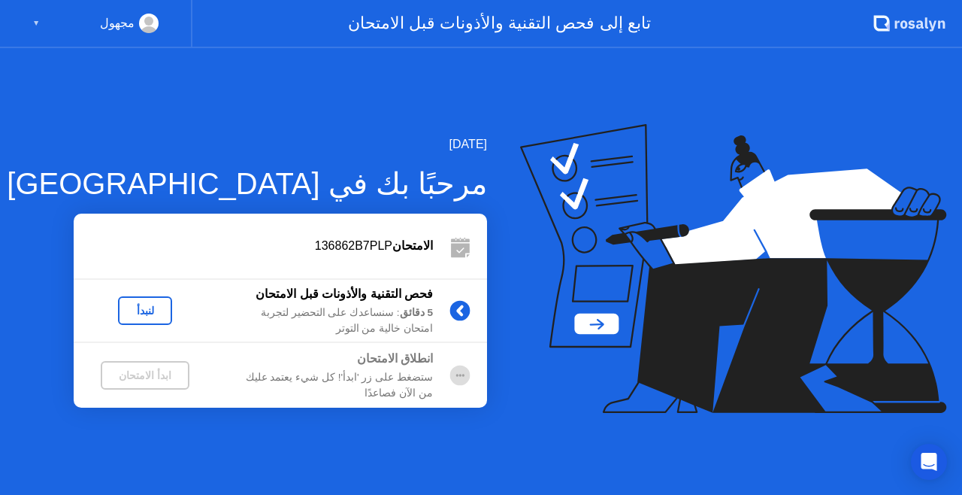
click at [44, 23] on div "مجهول ▼" at bounding box center [95, 24] width 126 height 20
click at [108, 20] on div "مجهول" at bounding box center [117, 24] width 35 height 20
click at [141, 313] on div "لنبدأ" at bounding box center [145, 310] width 42 height 12
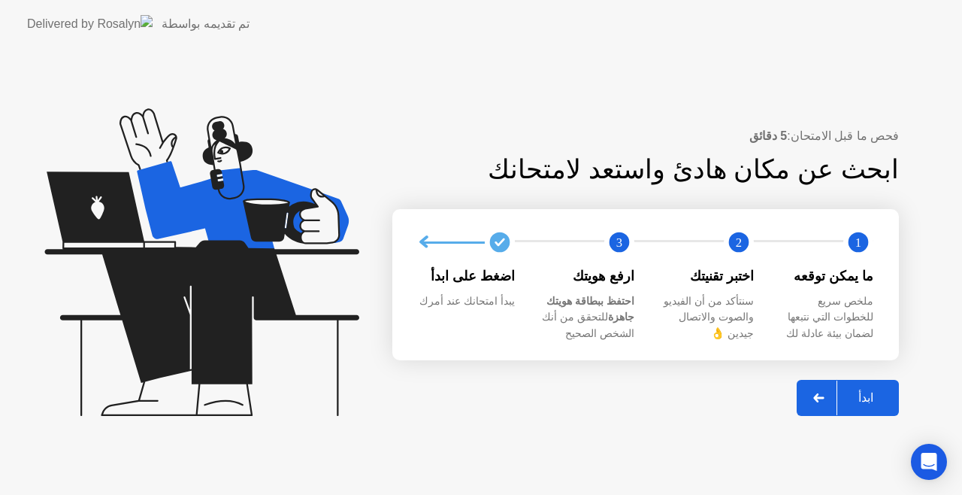
click at [850, 400] on div "ابدأ" at bounding box center [865, 397] width 57 height 14
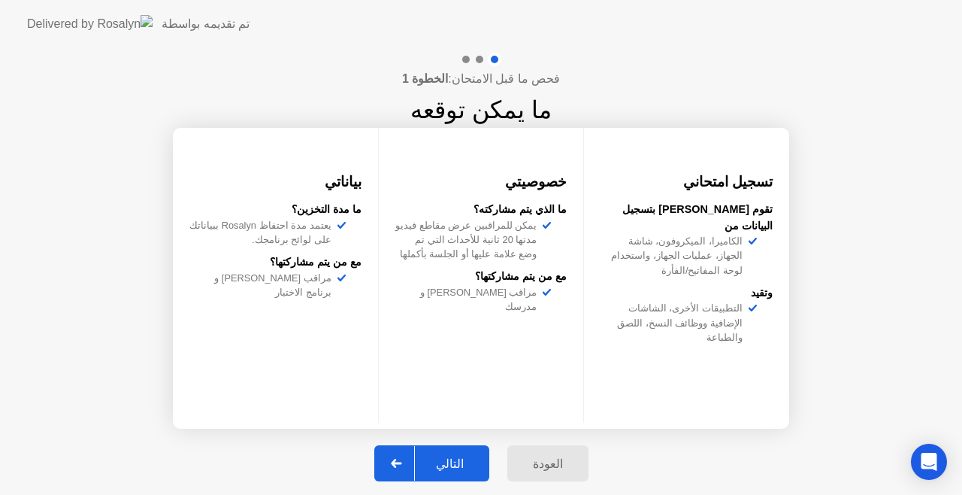
click at [449, 456] on div "التالي" at bounding box center [450, 463] width 70 height 14
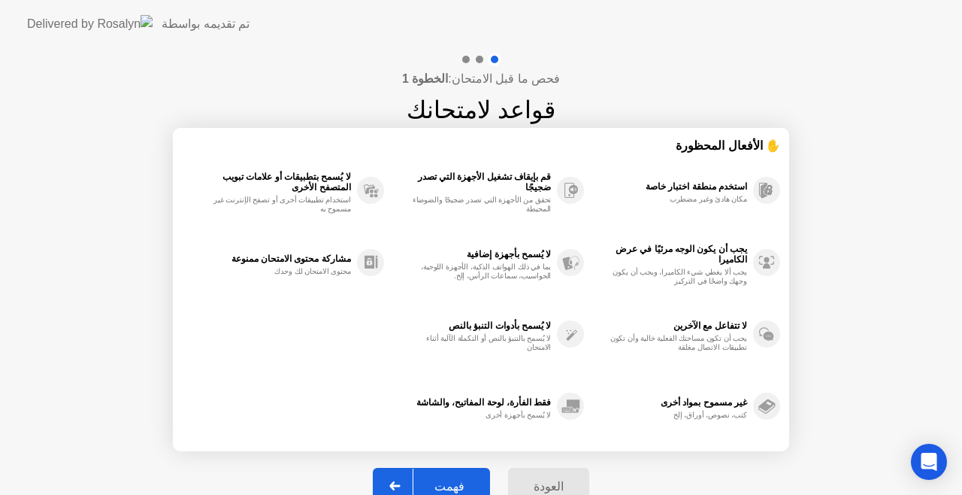
click at [453, 472] on button "فهمت" at bounding box center [431, 486] width 117 height 36
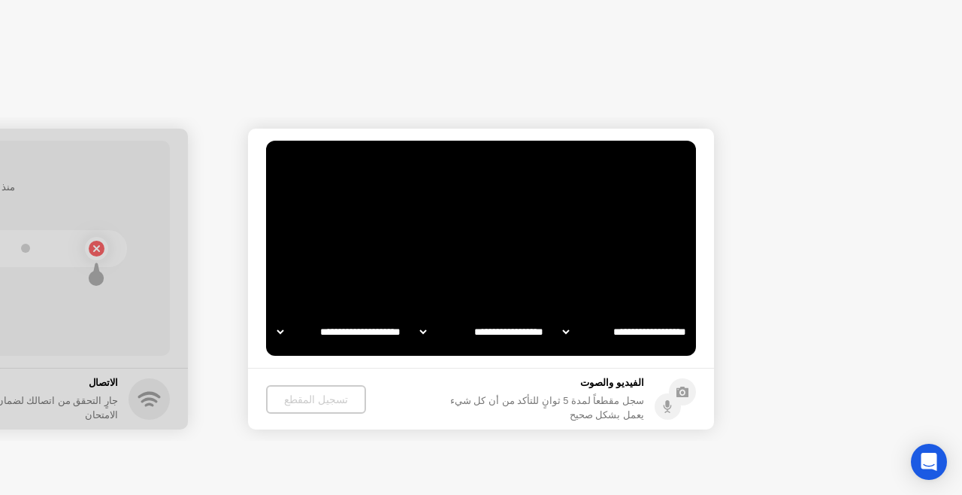
select select "**********"
select select "*******"
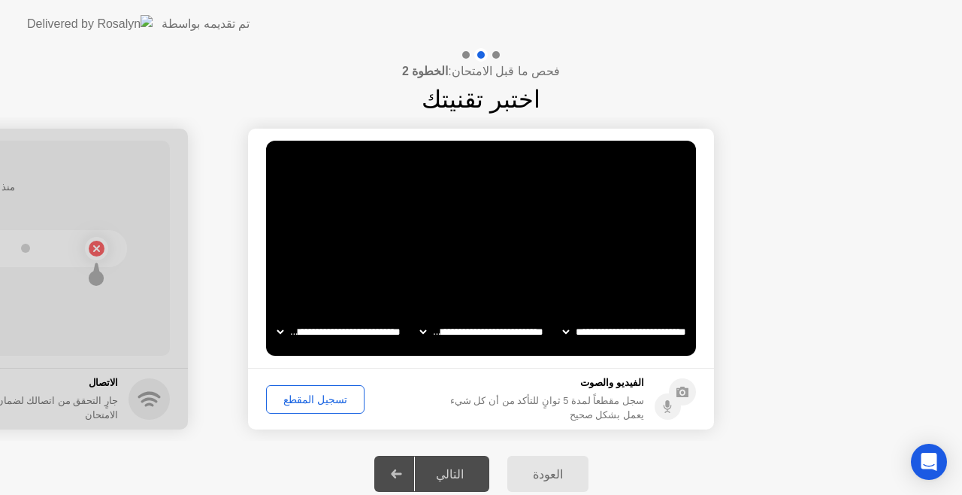
click at [323, 393] on div "تسجيل المقطع" at bounding box center [315, 399] width 88 height 12
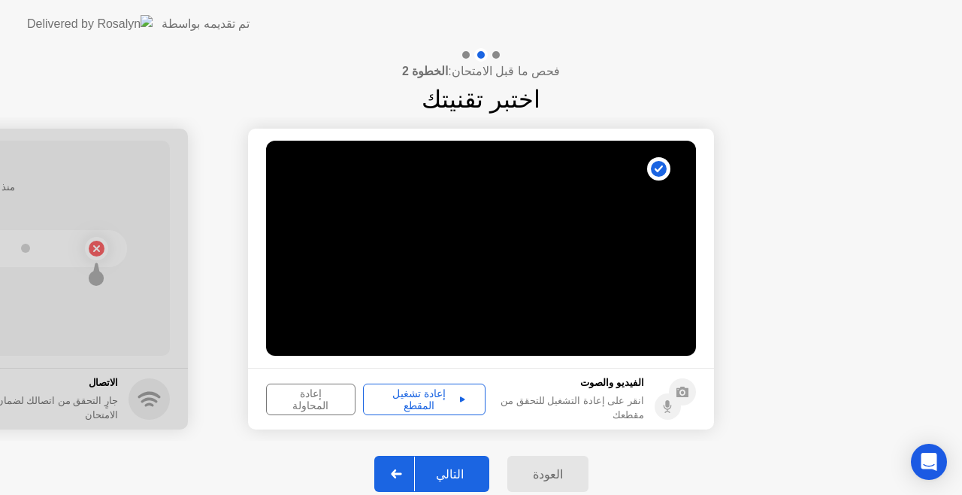
click at [409, 398] on div "إعادة تشغيل المقطع" at bounding box center [424, 399] width 112 height 24
click at [456, 474] on div "التالي" at bounding box center [450, 474] width 70 height 14
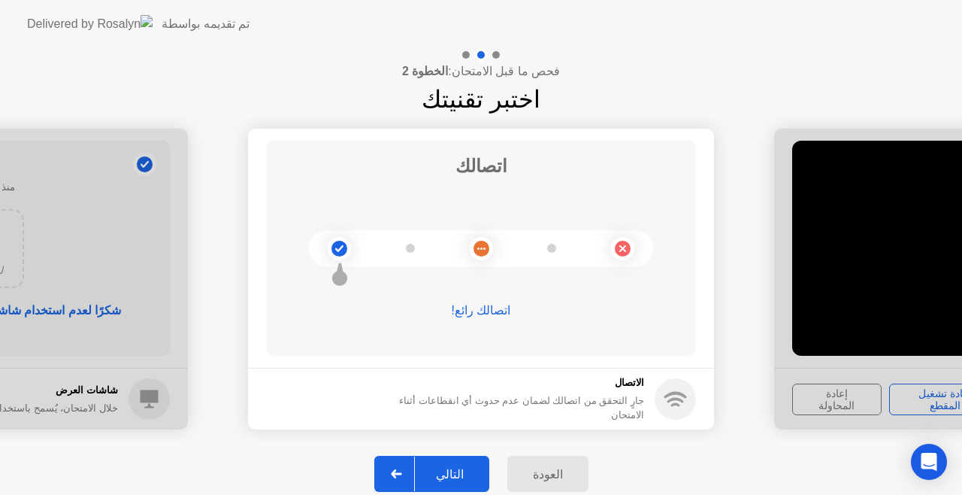
click at [459, 468] on div "التالي" at bounding box center [450, 474] width 70 height 14
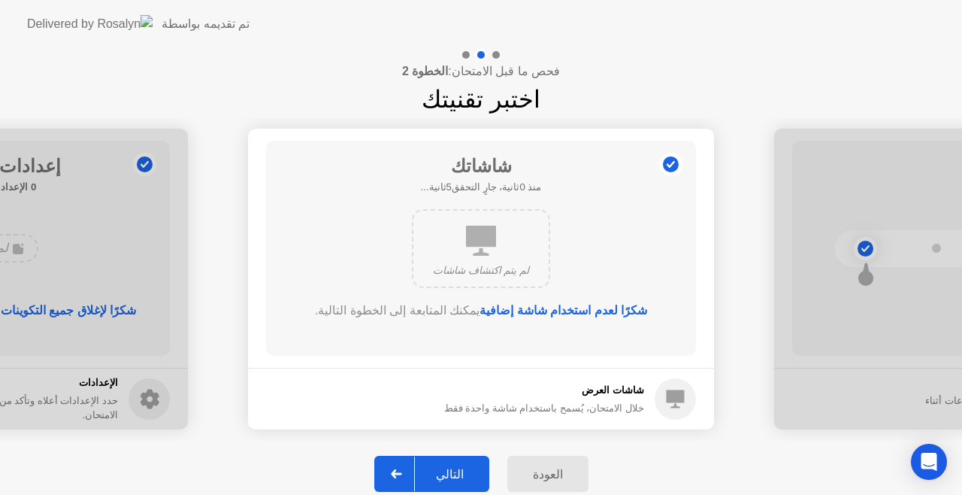
click at [454, 463] on button "التالي" at bounding box center [431, 474] width 115 height 36
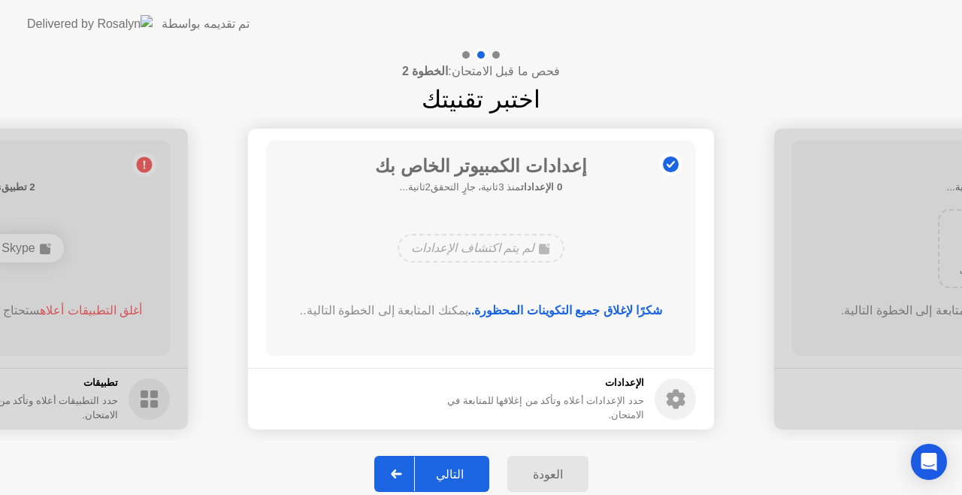
click at [458, 469] on div "التالي" at bounding box center [450, 474] width 70 height 14
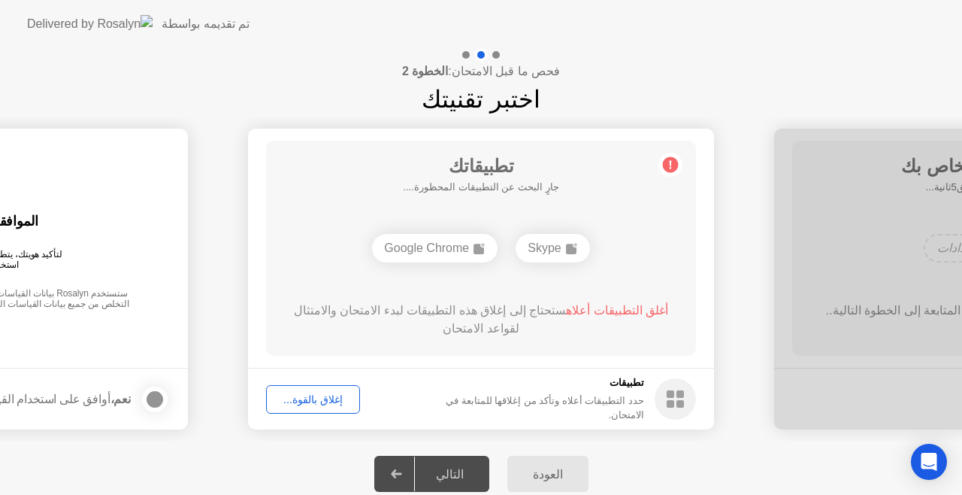
click at [319, 401] on div "إغلاق بالقوة..." at bounding box center [312, 399] width 83 height 12
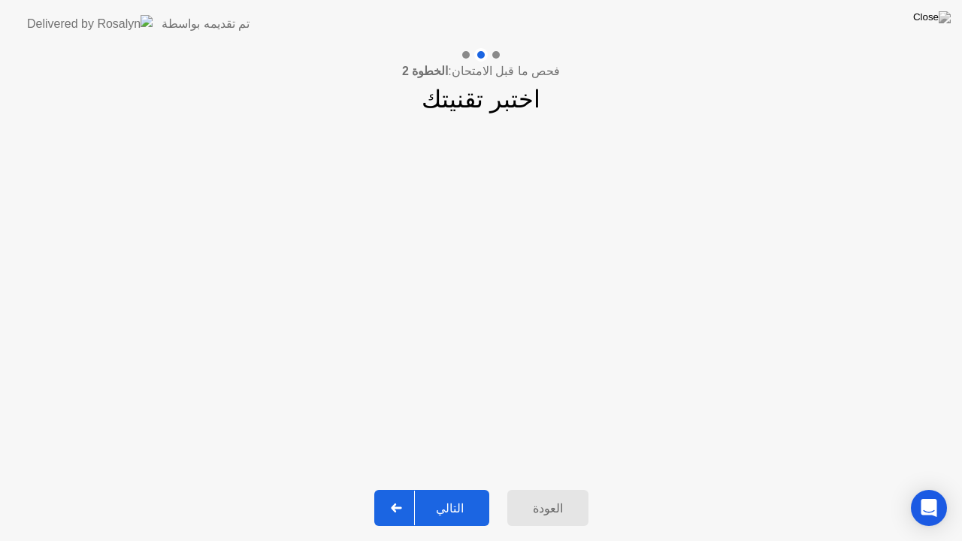
click at [455, 494] on div "التالي" at bounding box center [450, 508] width 70 height 14
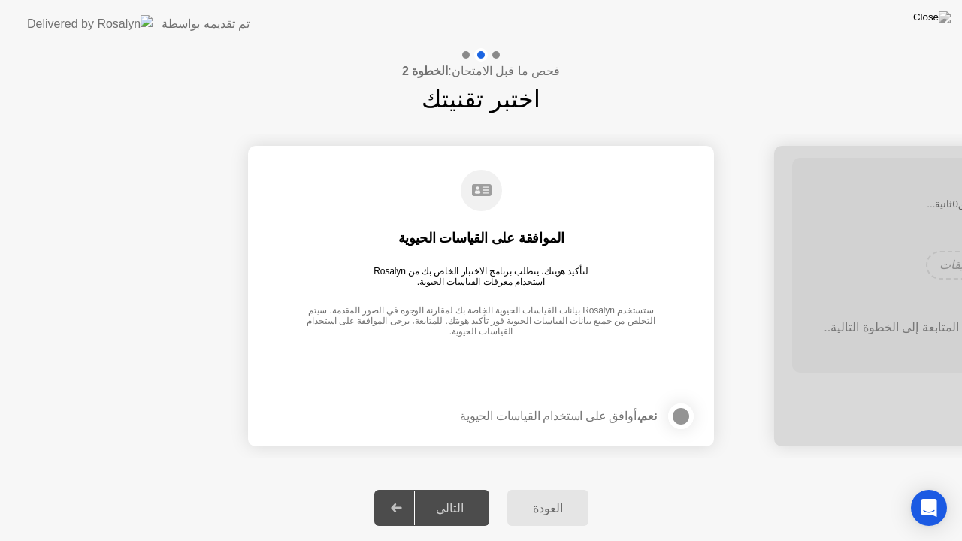
click at [688, 424] on div at bounding box center [681, 416] width 18 height 18
click at [461, 494] on div "التالي" at bounding box center [450, 508] width 70 height 14
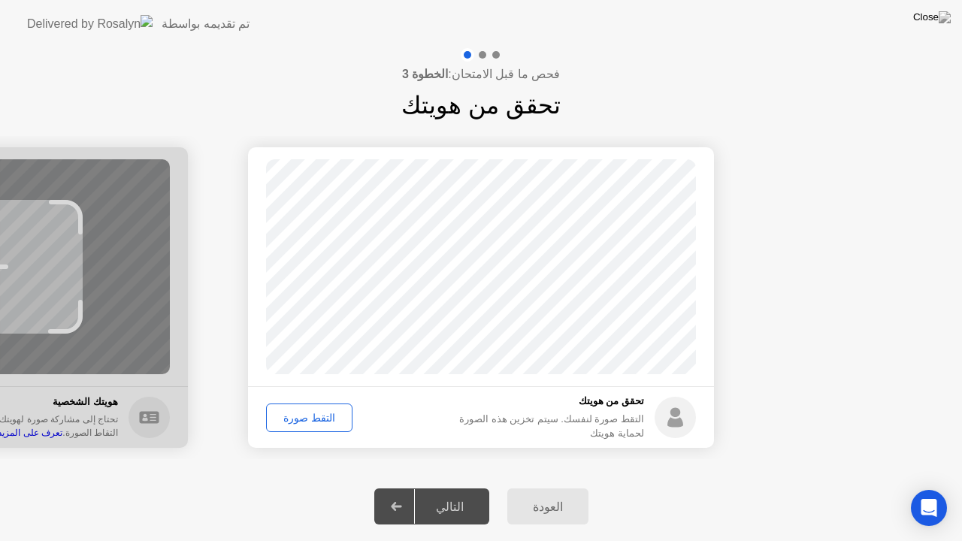
click at [308, 423] on div "التقط صورة" at bounding box center [309, 418] width 76 height 12
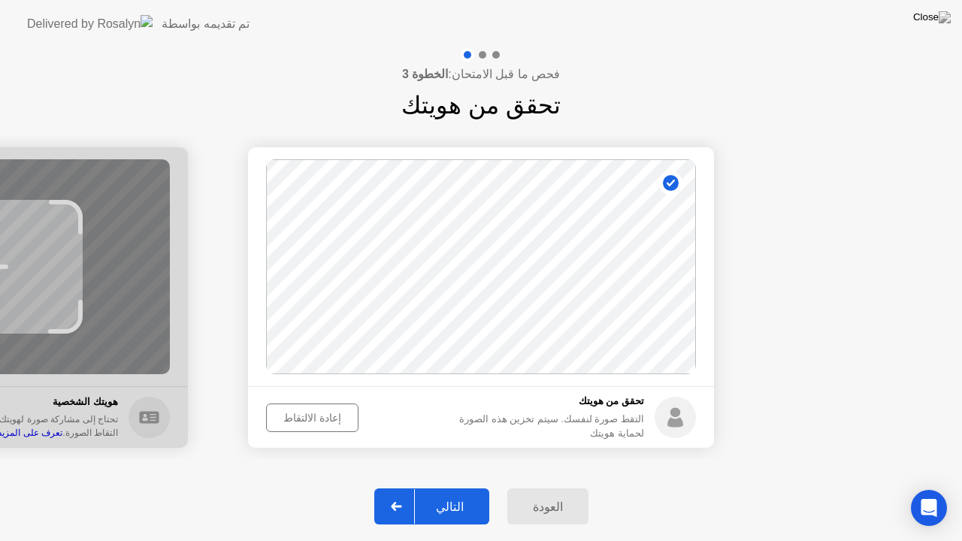
click at [448, 494] on div "التالي" at bounding box center [450, 507] width 70 height 14
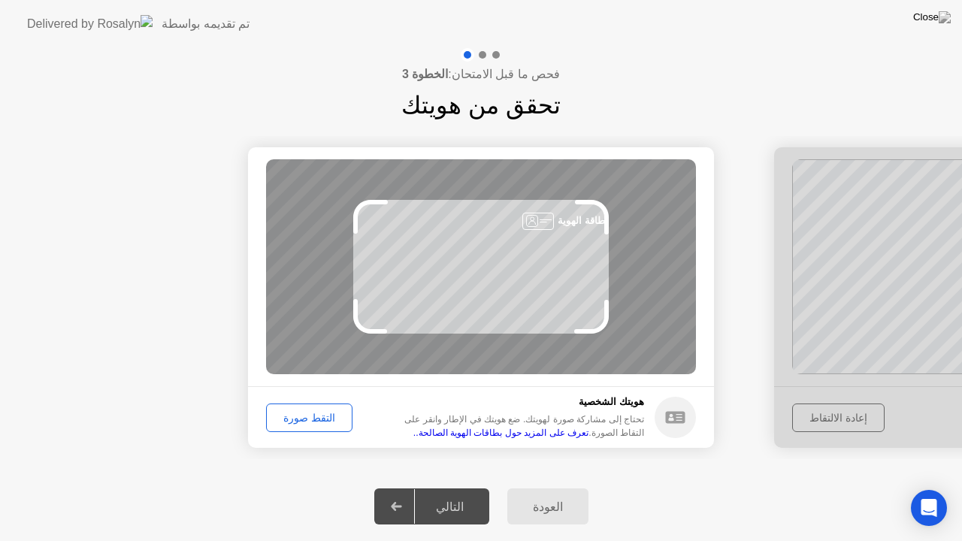
click at [299, 413] on div "التقط صورة" at bounding box center [309, 418] width 76 height 12
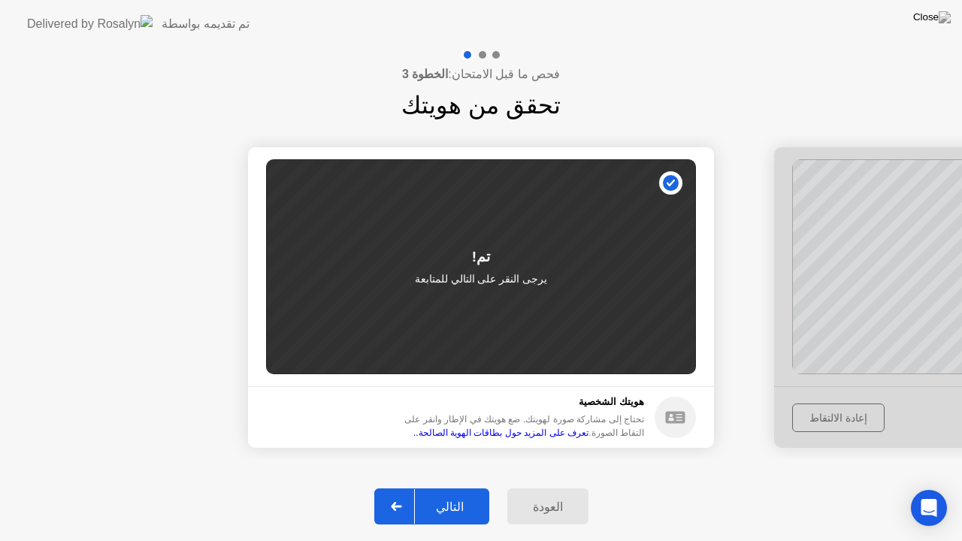
click at [462, 494] on div "التالي" at bounding box center [450, 507] width 70 height 14
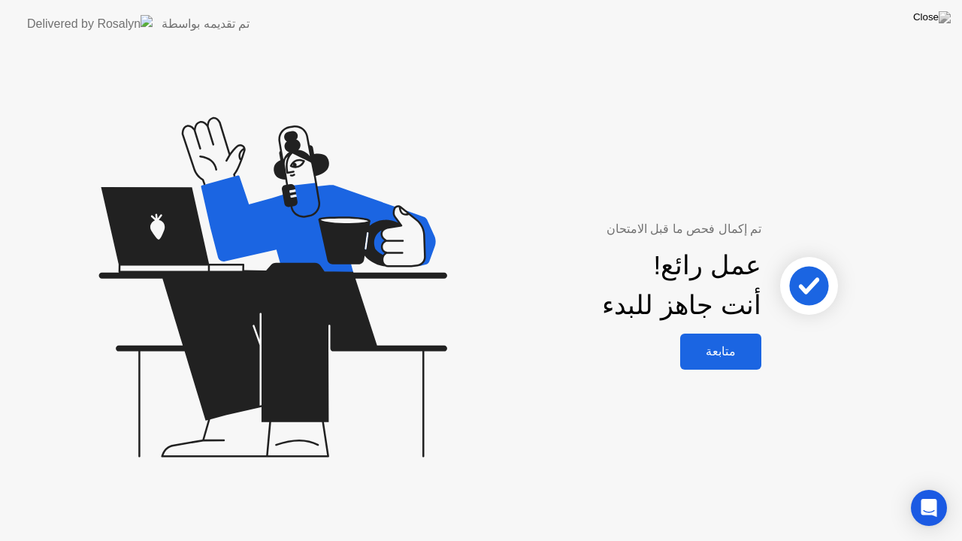
click at [729, 352] on div "متابعة" at bounding box center [721, 351] width 72 height 14
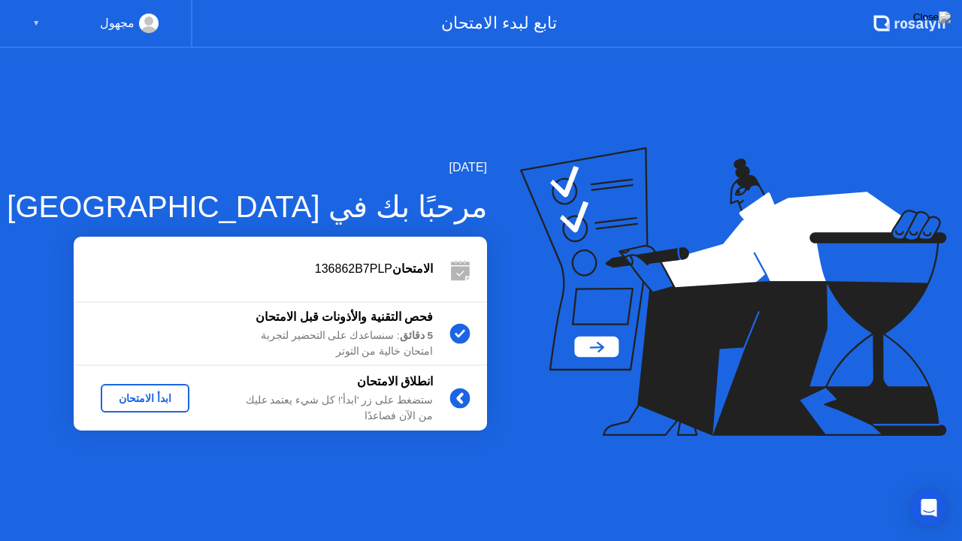
click at [134, 402] on div "ابدأ الامتحان" at bounding box center [145, 398] width 77 height 12
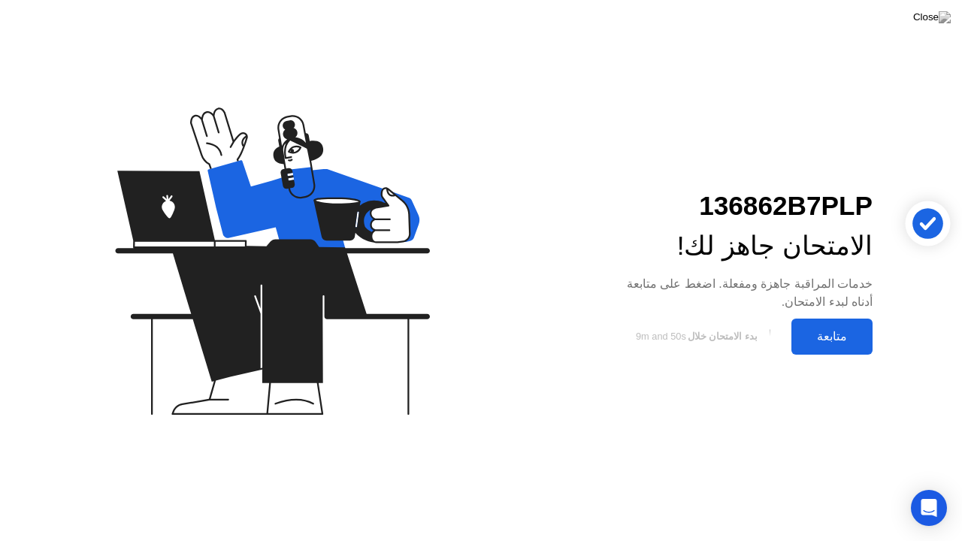
click at [830, 331] on div "متابعة" at bounding box center [832, 336] width 72 height 14
